Goal: Check status: Check status

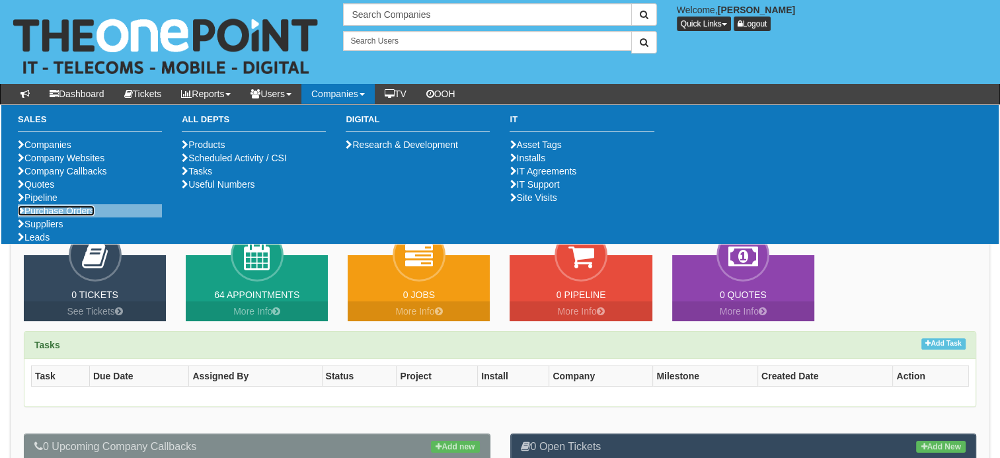
click at [46, 216] on link "Purchase Orders" at bounding box center [56, 211] width 77 height 11
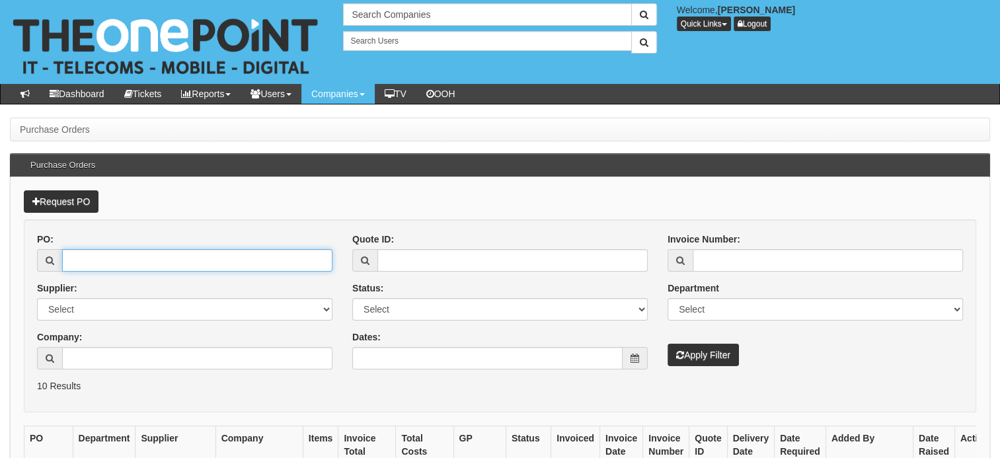
click at [114, 262] on input "PO:" at bounding box center [197, 260] width 270 height 22
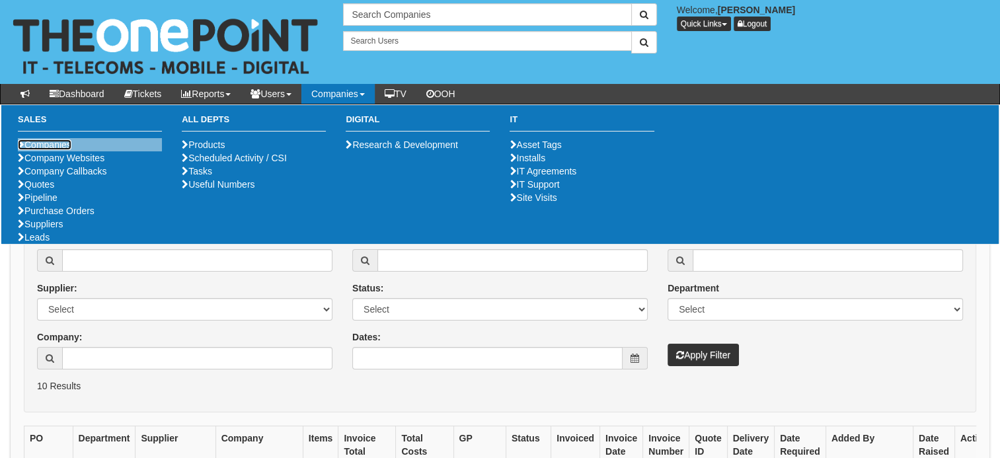
click at [42, 142] on link "Companies" at bounding box center [45, 144] width 54 height 11
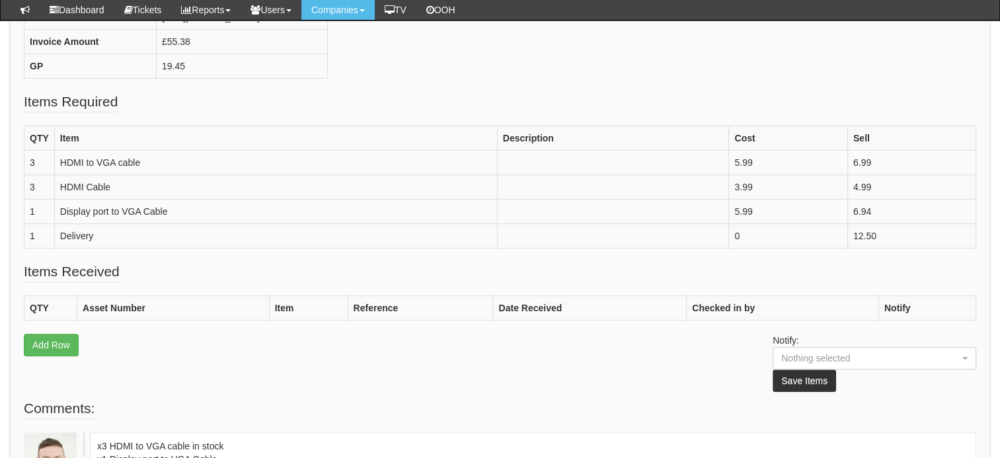
scroll to position [366, 0]
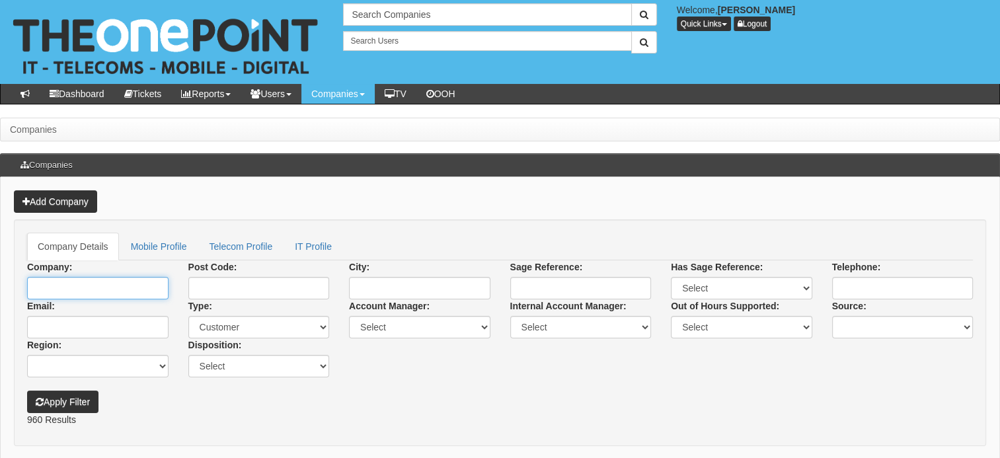
click at [100, 277] on input "Company:" at bounding box center [97, 288] width 141 height 22
type input "b"
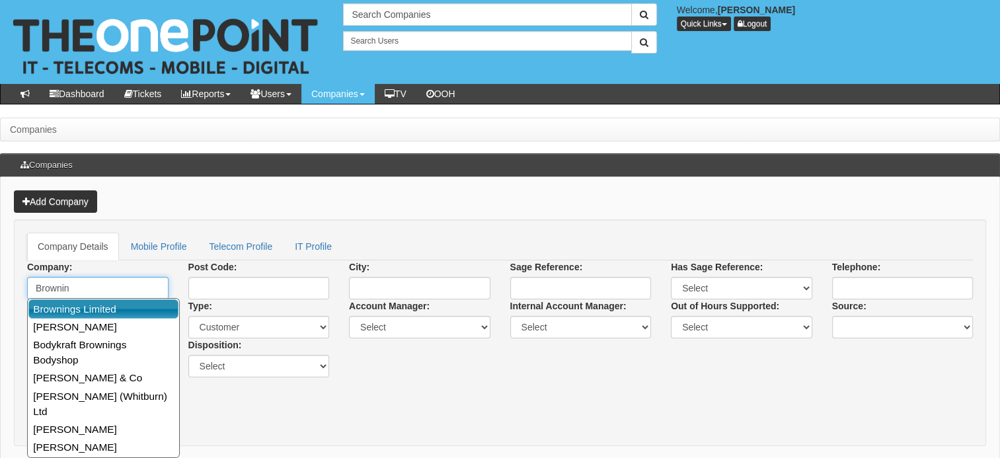
click at [102, 308] on link "Brownings Limited" at bounding box center [103, 308] width 150 height 19
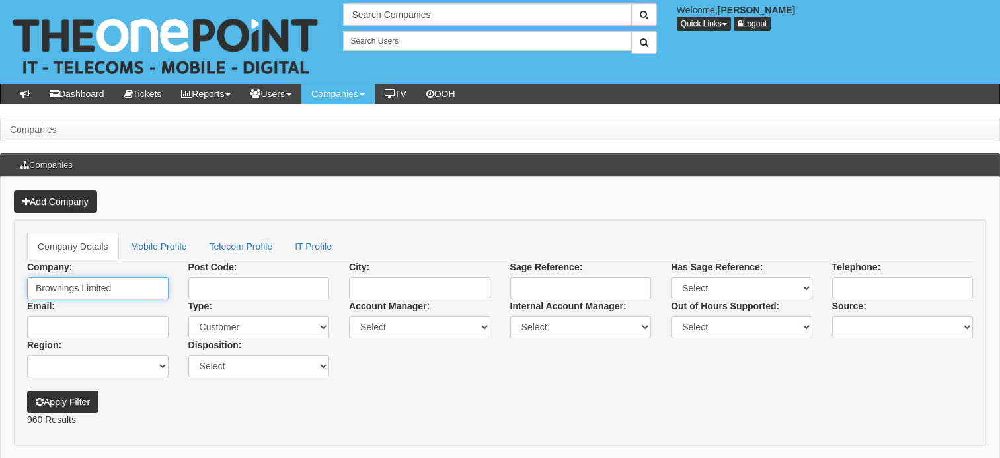
type input "Brownings Limited"
click at [48, 407] on button "Apply Filter" at bounding box center [62, 402] width 71 height 22
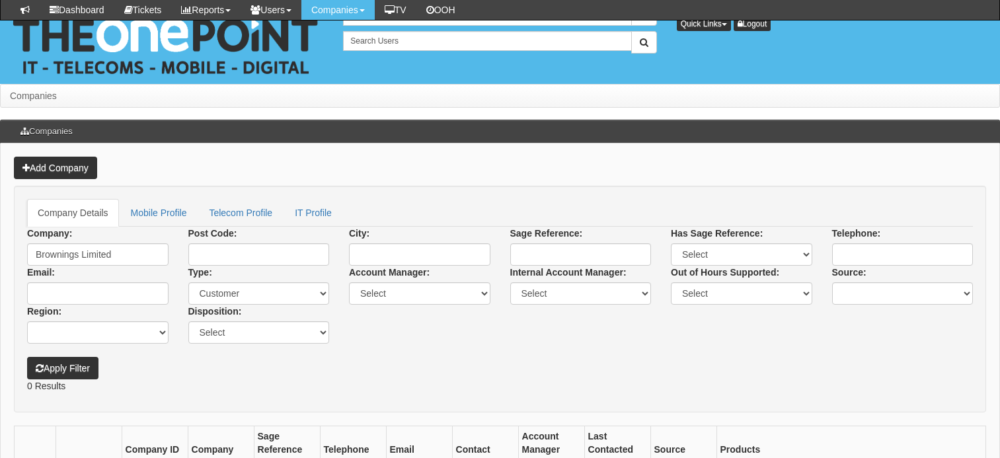
scroll to position [109, 0]
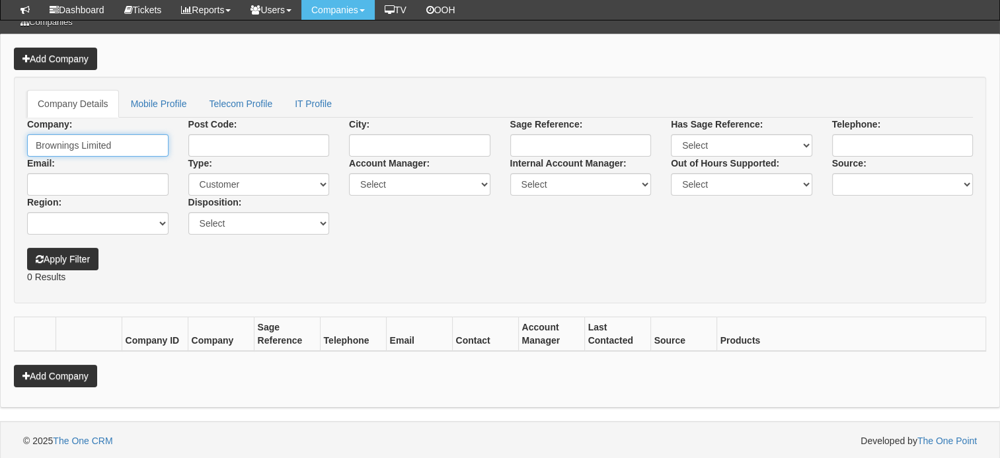
click at [75, 139] on input "Brownings Limited" at bounding box center [97, 145] width 141 height 22
click at [128, 143] on input "Brownings Limited" at bounding box center [97, 145] width 141 height 22
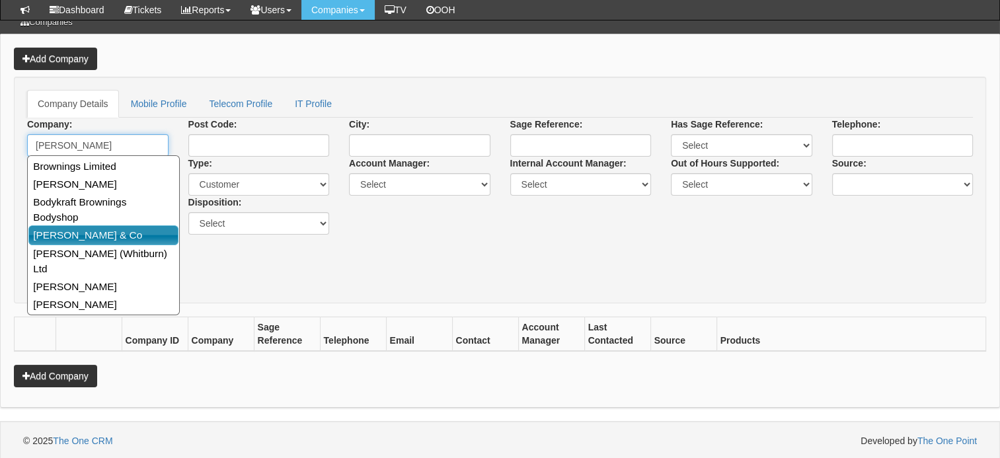
click at [106, 225] on link "[PERSON_NAME] & Co" at bounding box center [103, 234] width 150 height 19
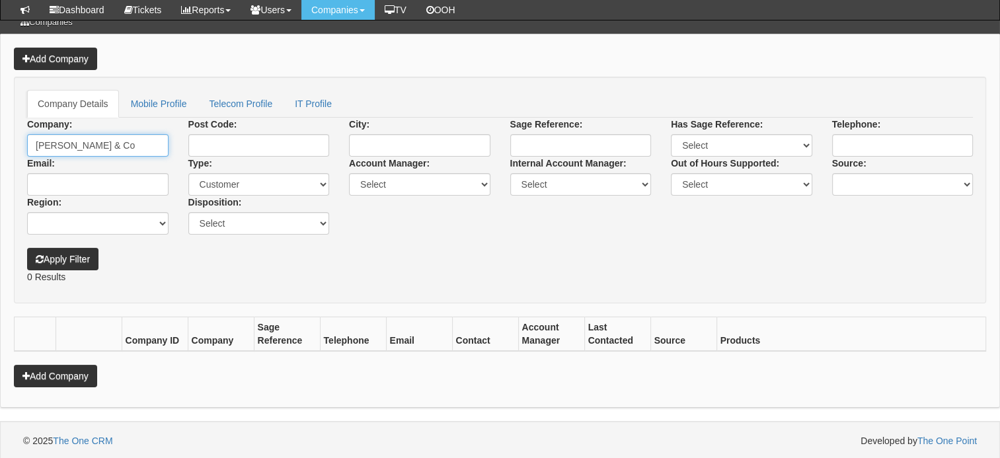
type input "[PERSON_NAME] & Co"
click at [70, 251] on button "Apply Filter" at bounding box center [62, 259] width 71 height 22
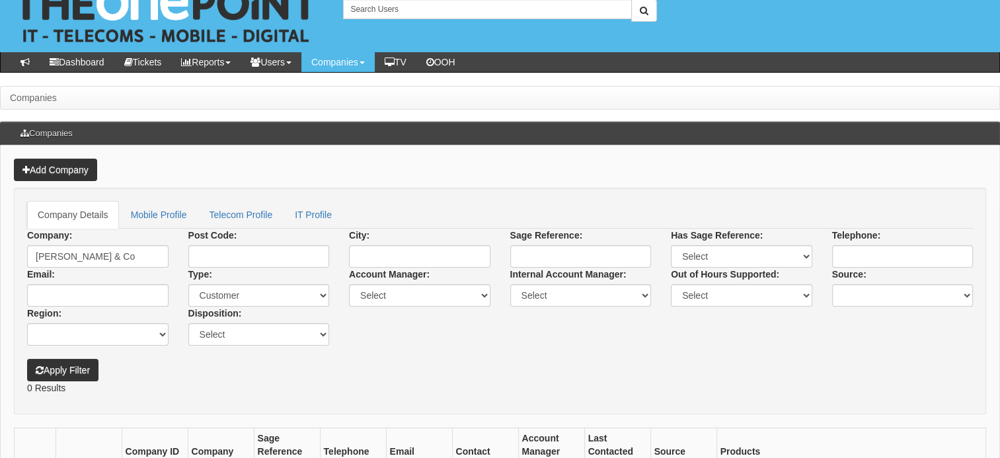
scroll to position [5, 0]
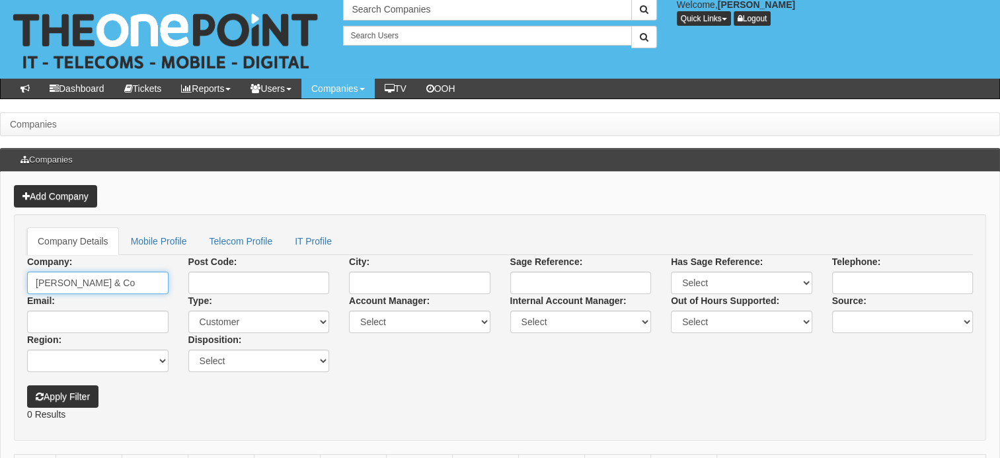
click at [135, 286] on input "[PERSON_NAME] & Co" at bounding box center [97, 283] width 141 height 22
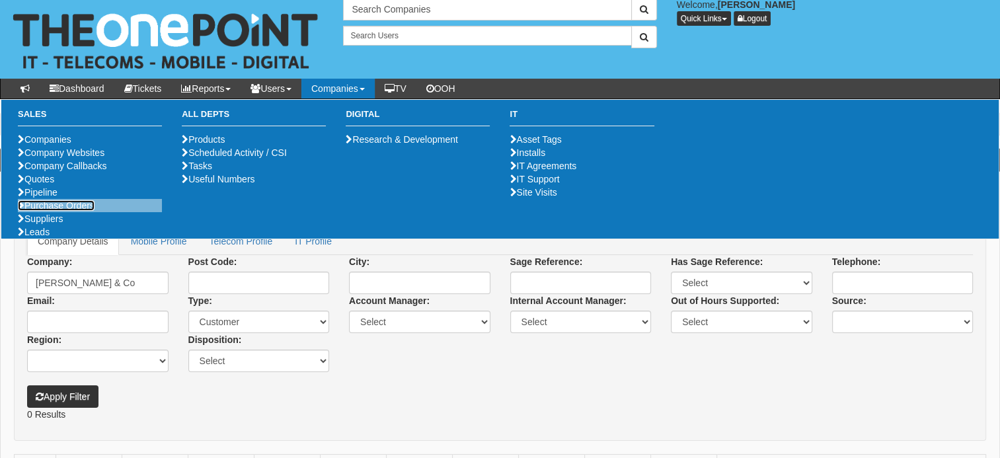
click at [71, 211] on link "Purchase Orders" at bounding box center [56, 205] width 77 height 11
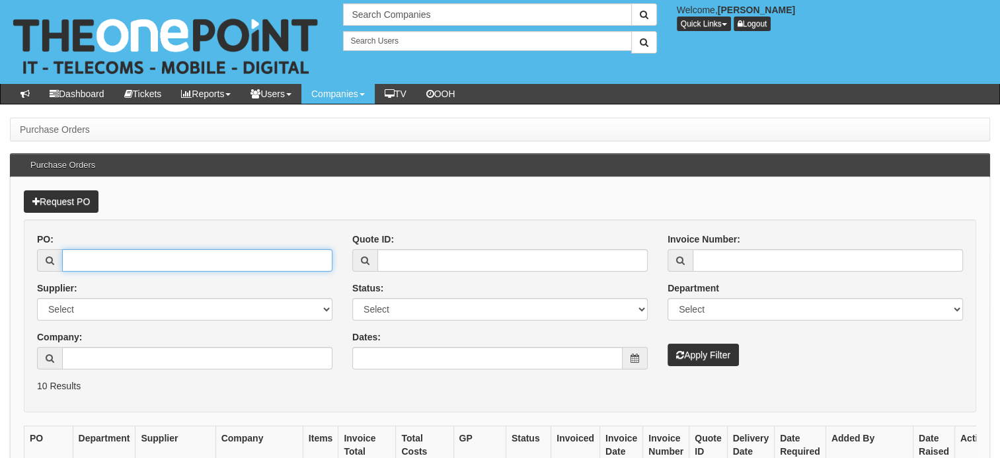
click at [114, 264] on input "PO:" at bounding box center [197, 260] width 270 height 22
paste input "19454"
type input "19454"
click at [723, 361] on button "Apply Filter" at bounding box center [703, 355] width 71 height 22
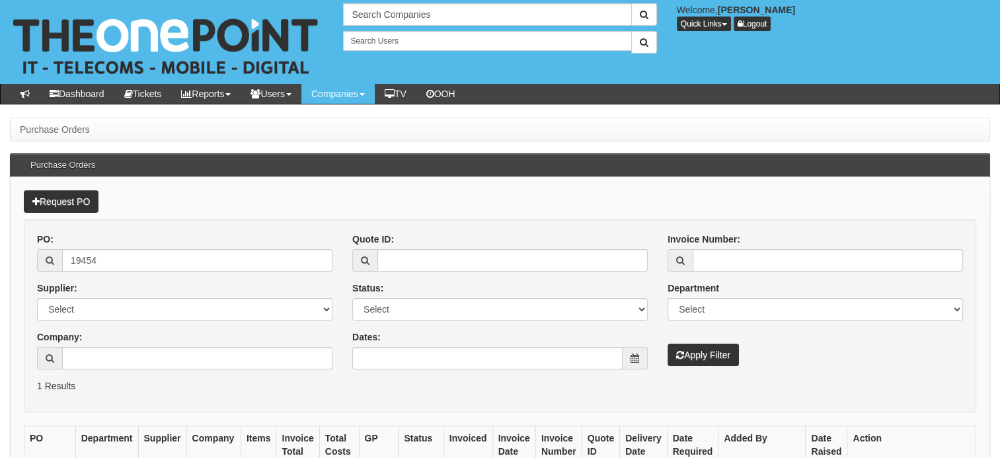
scroll to position [139, 0]
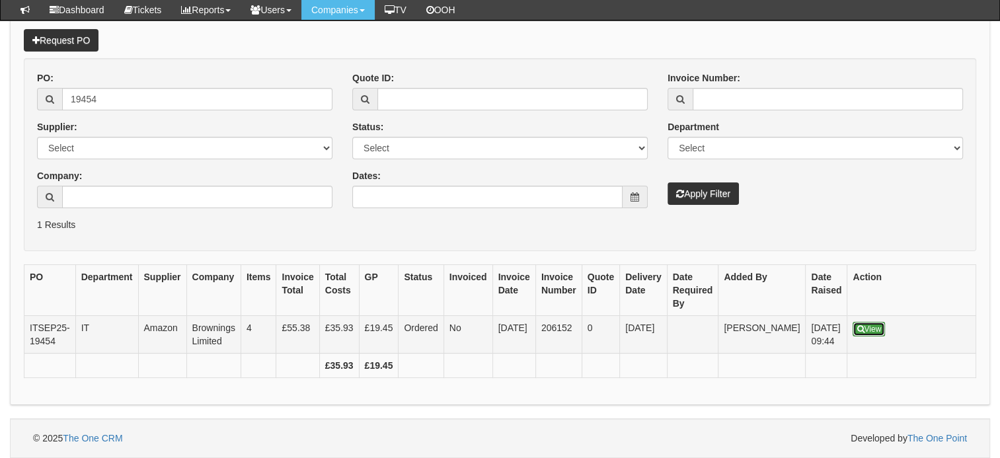
click at [853, 322] on link "View" at bounding box center [869, 329] width 32 height 15
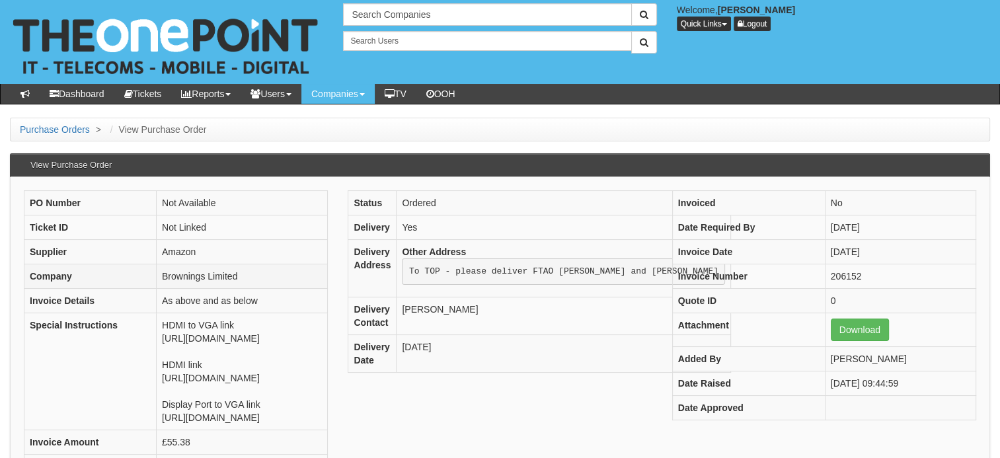
click at [157, 274] on td "Brownings Limited" at bounding box center [242, 276] width 171 height 24
copy tbody "Brownings Limited"
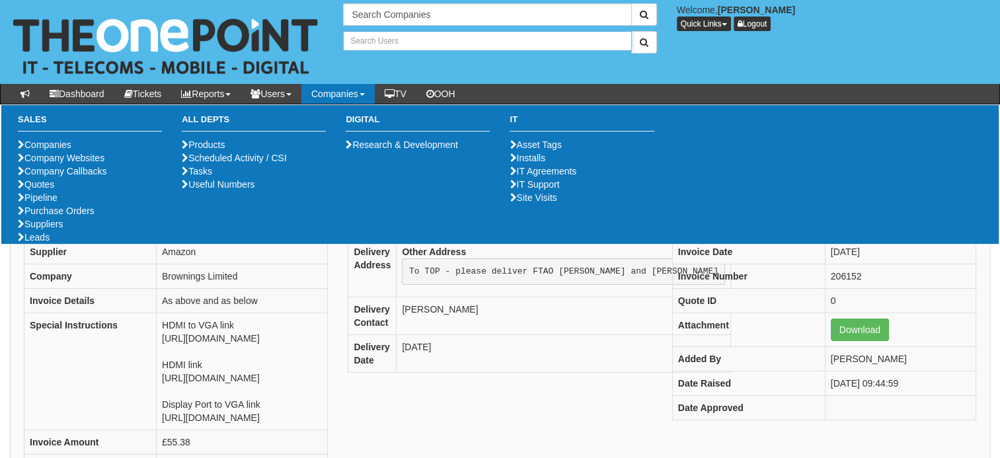
click at [418, 32] on input "text" at bounding box center [487, 41] width 288 height 20
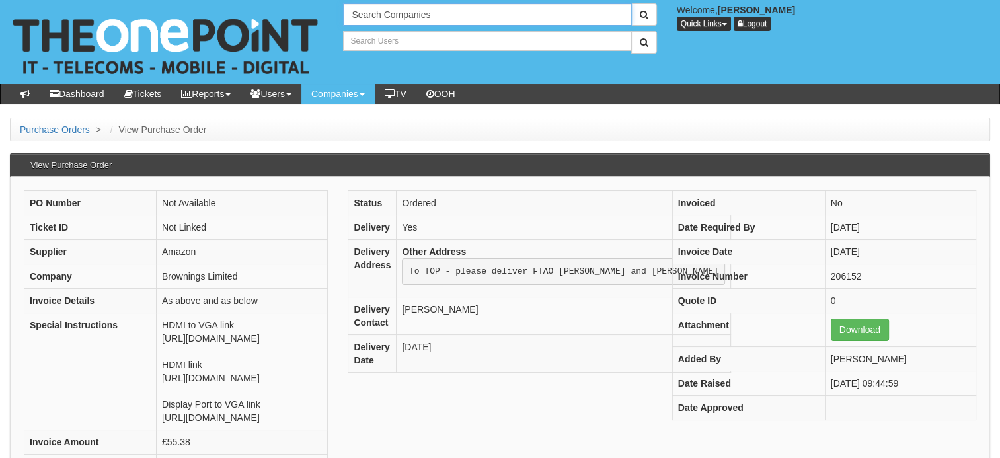
type input "Search Users"
click at [392, 15] on input "text" at bounding box center [487, 14] width 288 height 22
paste input "Brownings Limited"
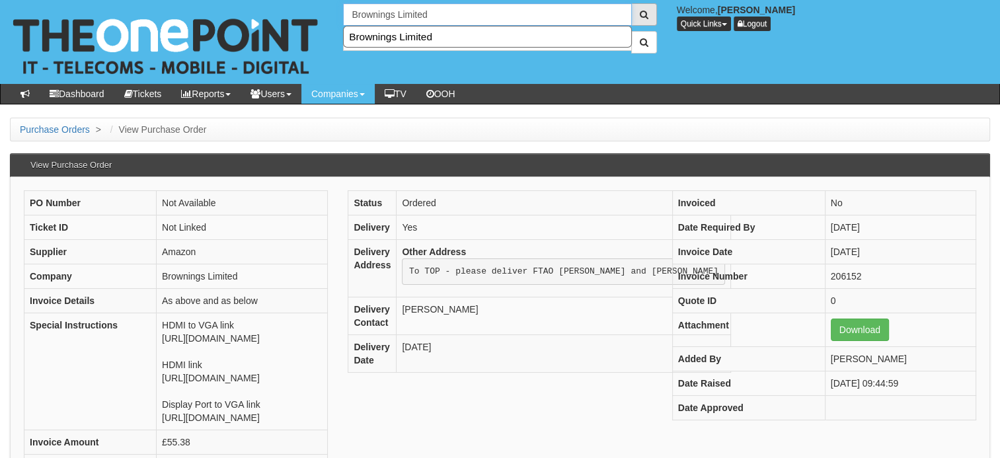
type input "Brownings Limited"
click at [649, 13] on button "submit" at bounding box center [644, 14] width 26 height 22
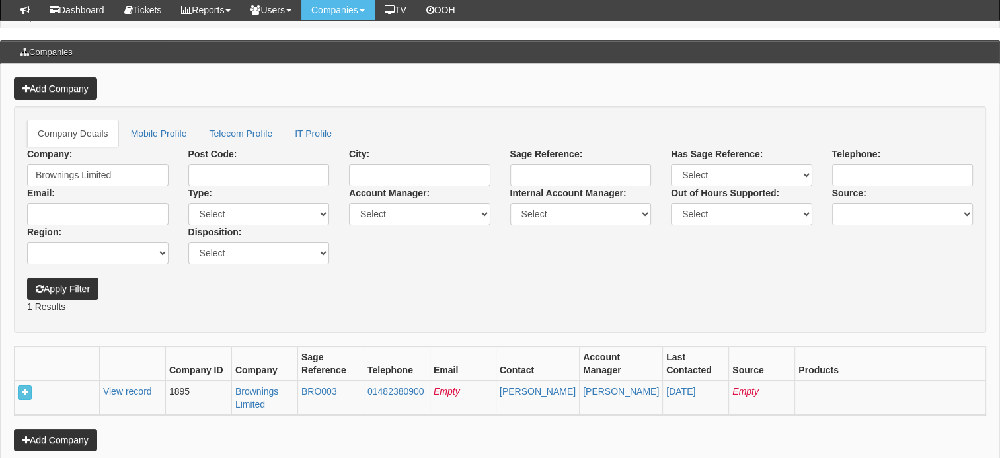
scroll to position [143, 0]
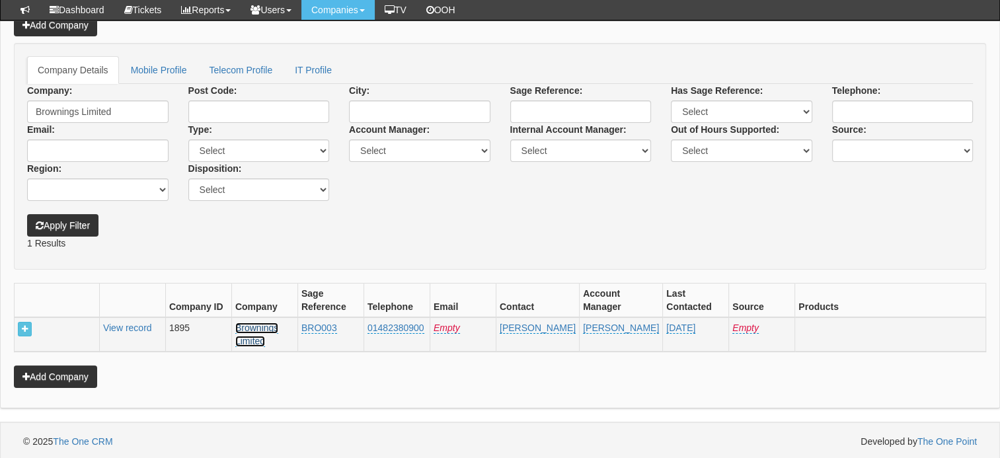
click at [246, 325] on link "Brownings Limited" at bounding box center [256, 335] width 43 height 24
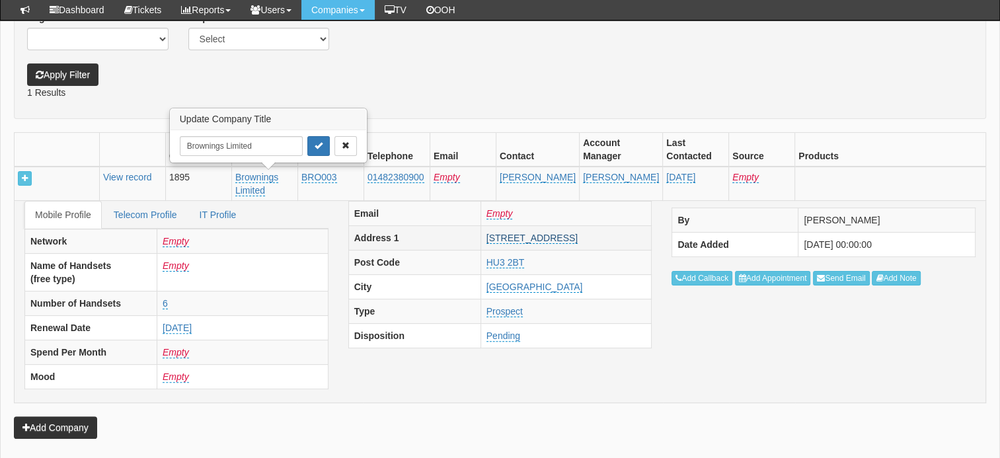
scroll to position [344, 0]
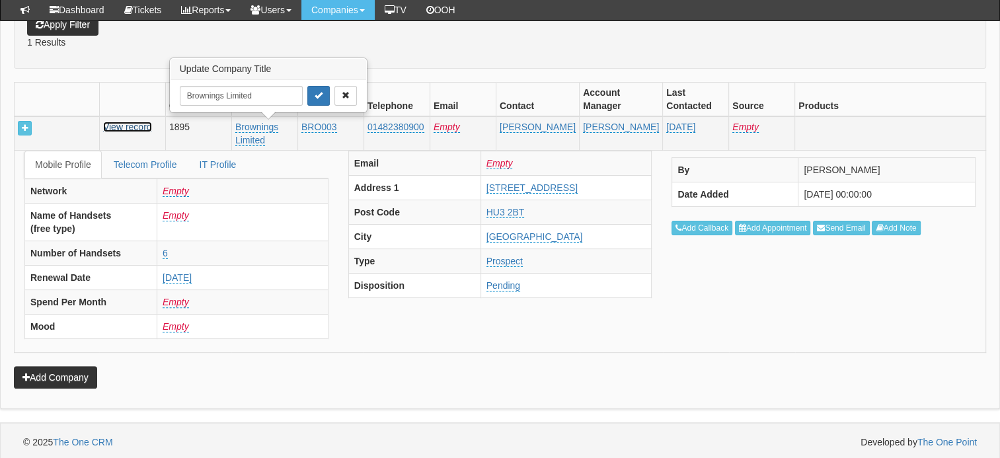
click at [143, 124] on link "View record" at bounding box center [127, 127] width 49 height 11
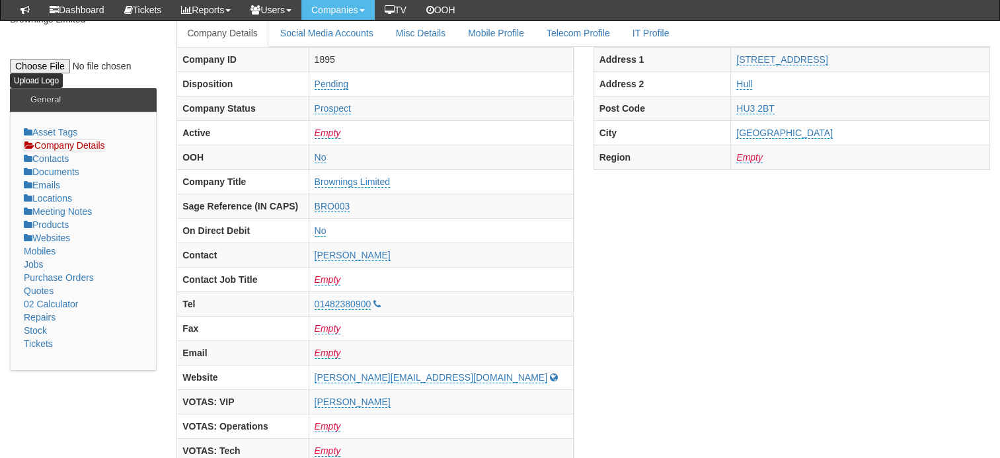
scroll to position [108, 0]
click at [50, 275] on link "Purchase Orders" at bounding box center [59, 277] width 70 height 11
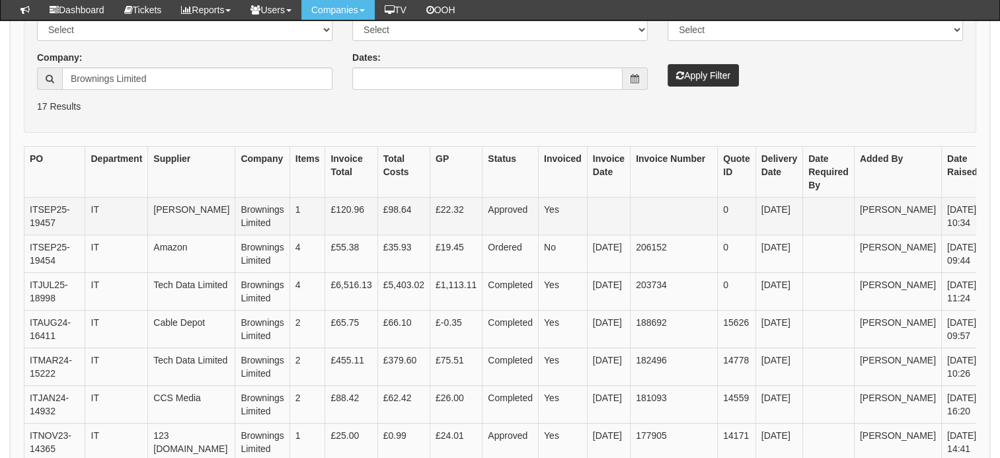
scroll to position [245, 0]
click at [587, 174] on th "Invoice Date" at bounding box center [608, 172] width 43 height 51
click at [989, 213] on link "View" at bounding box center [1005, 211] width 32 height 15
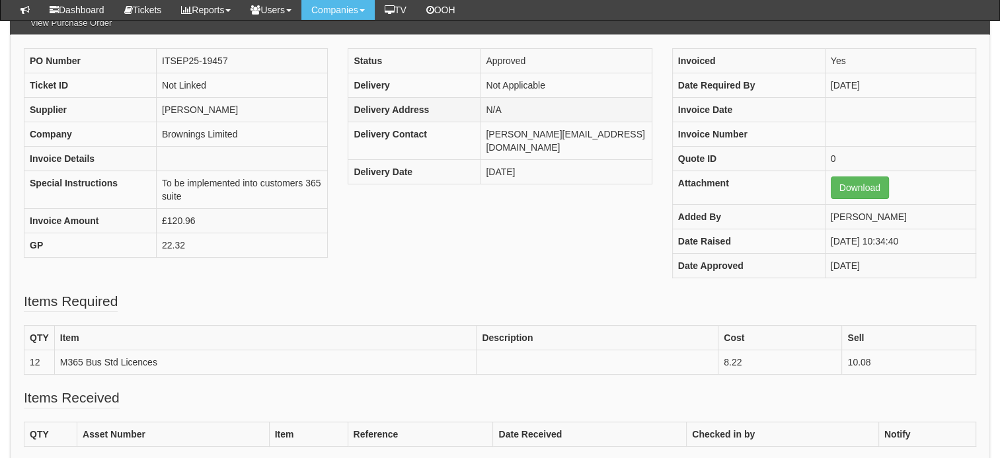
scroll to position [104, 0]
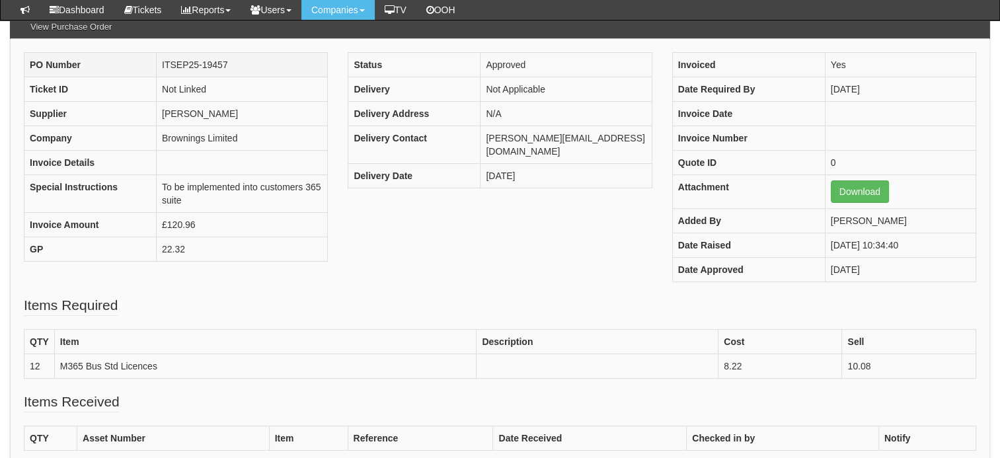
click at [206, 65] on td "ITSEP25-19457" at bounding box center [242, 65] width 171 height 24
copy td "19457"
